Goal: Navigation & Orientation: Find specific page/section

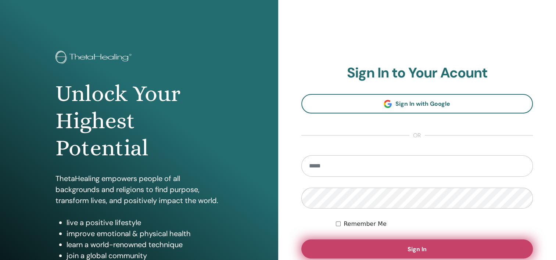
type input "**********"
click at [343, 252] on button "Sign In" at bounding box center [417, 249] width 232 height 19
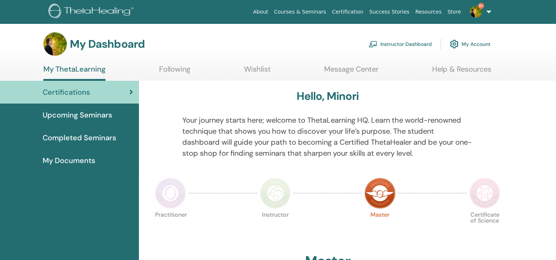
click at [396, 48] on link "Instructor Dashboard" at bounding box center [399, 44] width 63 height 16
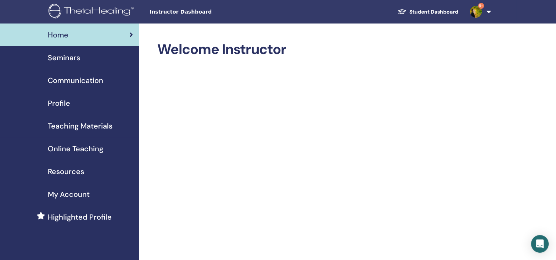
click at [76, 64] on link "Seminars" at bounding box center [69, 57] width 139 height 23
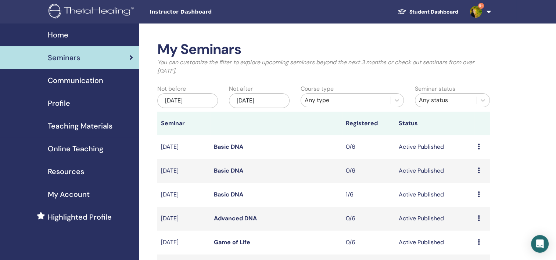
click at [112, 38] on div "Home" at bounding box center [69, 34] width 127 height 11
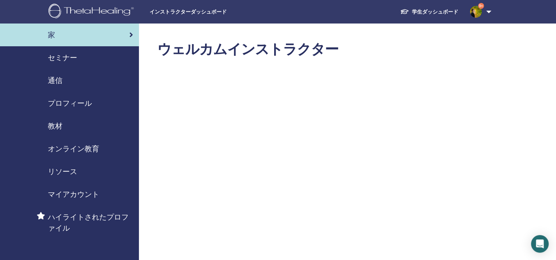
drag, startPoint x: 353, startPoint y: 130, endPoint x: 61, endPoint y: 78, distance: 296.5
click at [61, 78] on span "通信" at bounding box center [55, 80] width 15 height 11
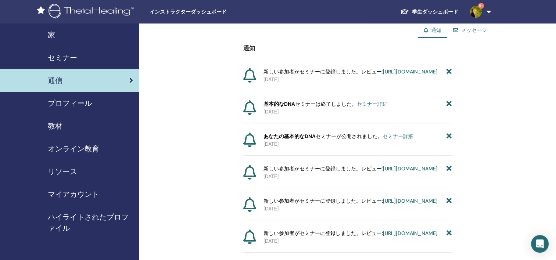
click at [79, 101] on span "プロフィール" at bounding box center [70, 103] width 44 height 11
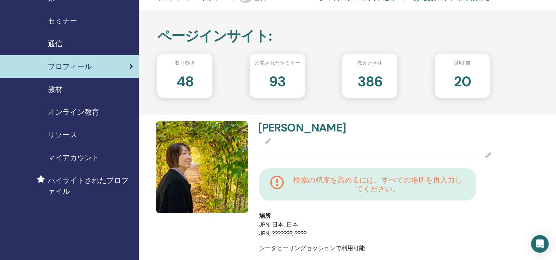
scroll to position [73, 0]
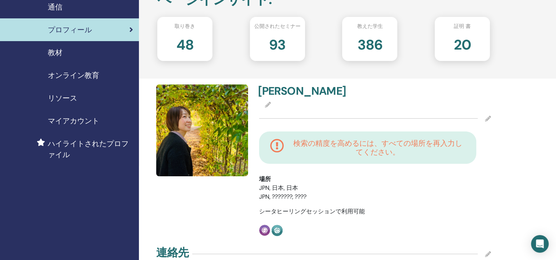
click at [51, 123] on span "マイアカウント" at bounding box center [73, 120] width 51 height 11
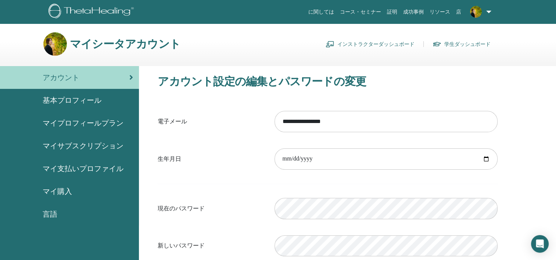
click at [487, 9] on link at bounding box center [479, 12] width 30 height 24
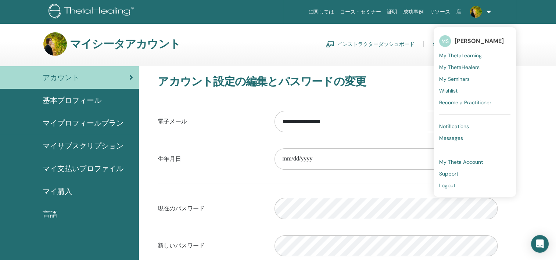
click at [451, 66] on span "My ThetaHealers" at bounding box center [459, 67] width 40 height 7
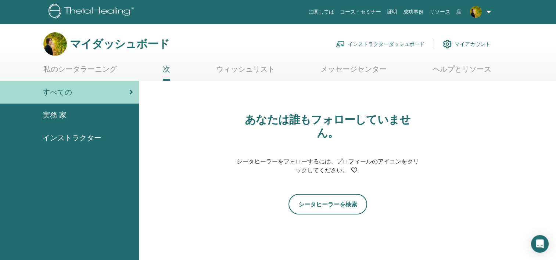
click at [477, 18] on link at bounding box center [479, 12] width 30 height 24
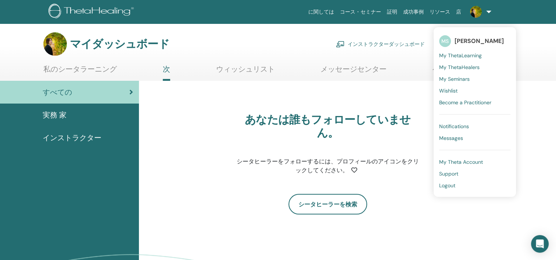
click at [462, 76] on span "My Seminars" at bounding box center [454, 79] width 30 height 7
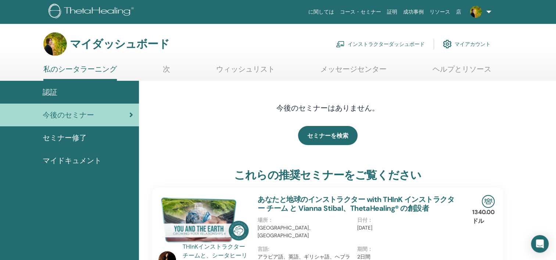
scroll to position [37, 0]
